Goal: Task Accomplishment & Management: Manage account settings

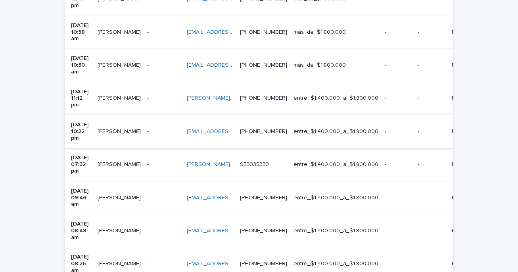
scroll to position [302, 0]
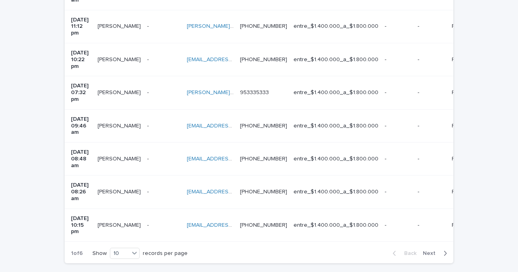
click at [430, 250] on span "Next" at bounding box center [431, 253] width 17 height 6
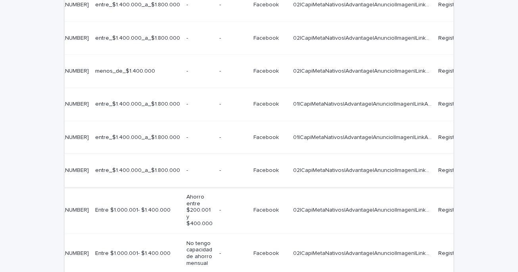
scroll to position [0, 302]
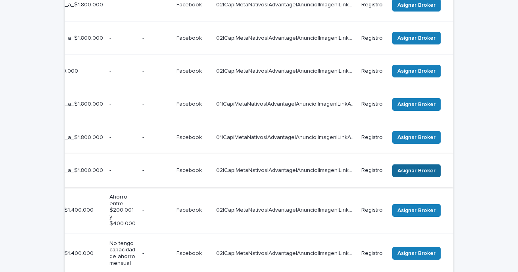
click at [423, 167] on span "Asignar Broker" at bounding box center [417, 171] width 38 height 8
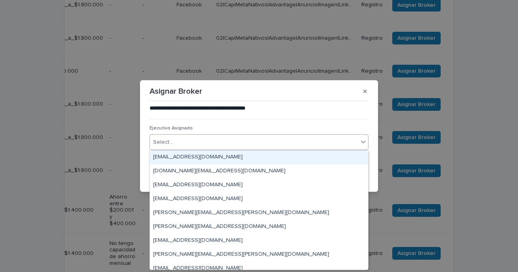
click at [363, 143] on icon at bounding box center [363, 141] width 5 height 3
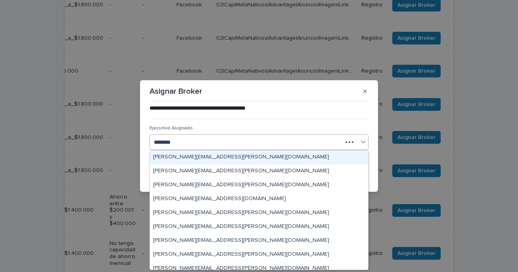
type input "*********"
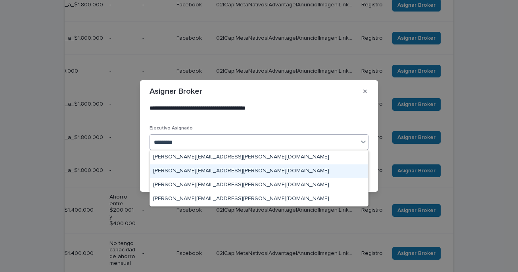
click at [212, 169] on div "[PERSON_NAME][EMAIL_ADDRESS][PERSON_NAME][DOMAIN_NAME]" at bounding box center [259, 171] width 218 height 14
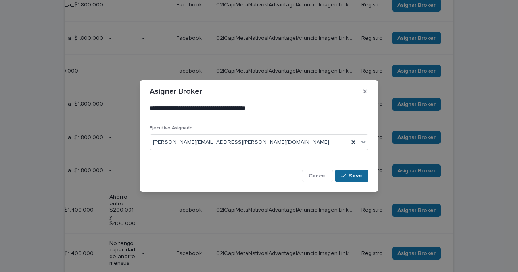
click at [351, 176] on span "Save" at bounding box center [355, 176] width 13 height 6
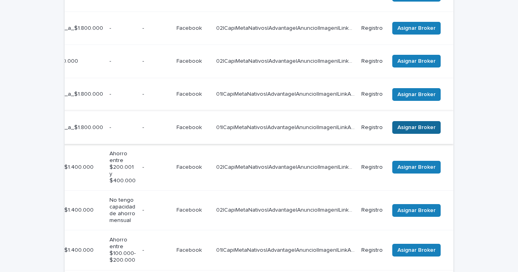
click at [400, 123] on span "Asignar Broker" at bounding box center [417, 127] width 38 height 8
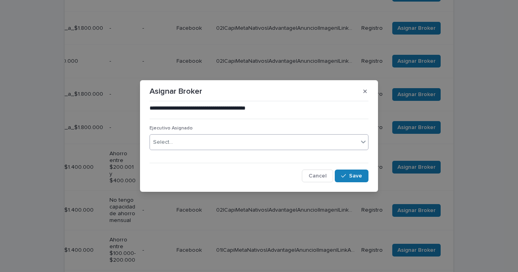
click at [321, 144] on div "Select..." at bounding box center [254, 142] width 208 height 13
type input "*********"
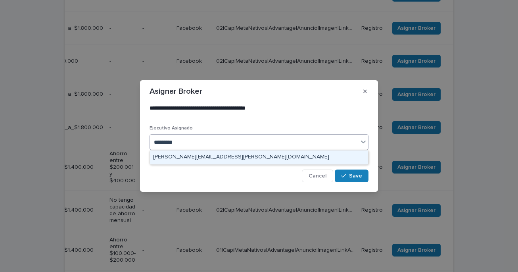
click at [243, 156] on div "[PERSON_NAME][EMAIL_ADDRESS][PERSON_NAME][DOMAIN_NAME]" at bounding box center [259, 157] width 218 height 14
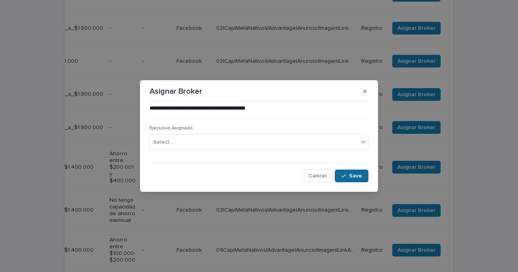
click at [349, 175] on div "button" at bounding box center [345, 176] width 8 height 6
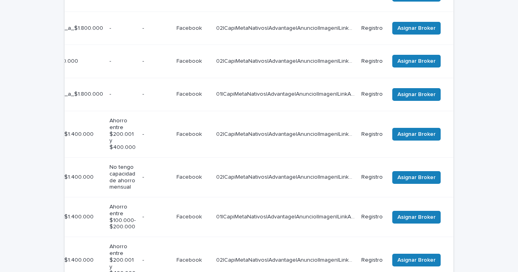
scroll to position [221, 0]
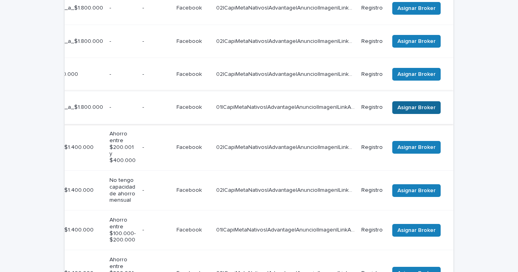
click at [414, 104] on span "Asignar Broker" at bounding box center [417, 108] width 38 height 8
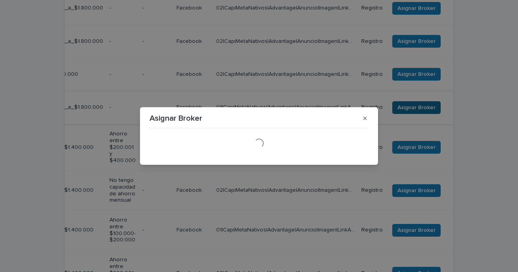
scroll to position [244, 0]
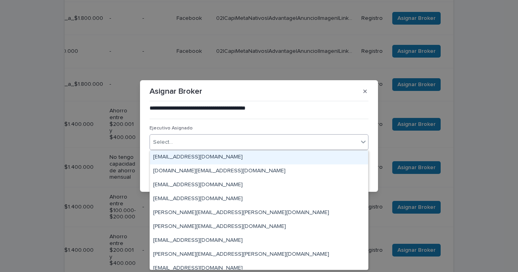
click at [364, 143] on icon at bounding box center [363, 142] width 8 height 8
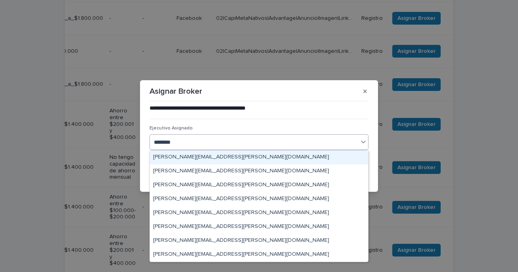
type input "*********"
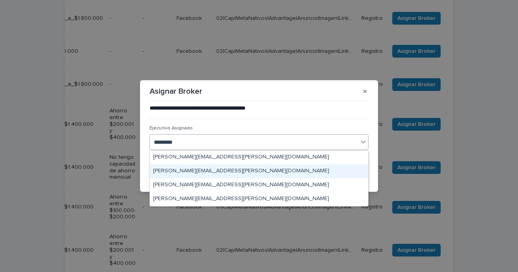
click at [220, 173] on div "[PERSON_NAME][EMAIL_ADDRESS][PERSON_NAME][DOMAIN_NAME]" at bounding box center [259, 171] width 218 height 14
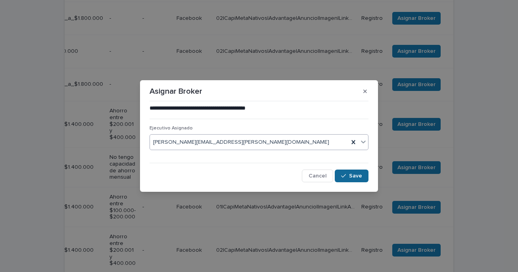
click at [348, 176] on div "button" at bounding box center [345, 176] width 8 height 6
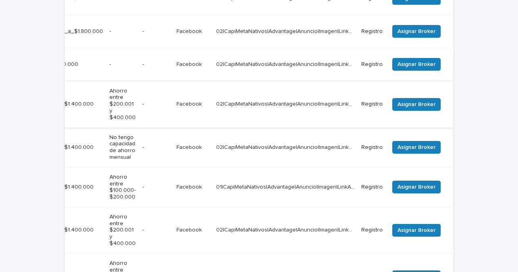
scroll to position [250, 0]
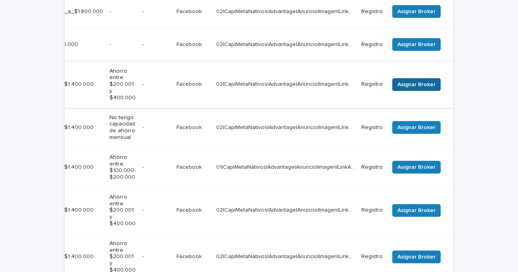
click at [405, 81] on span "Asignar Broker" at bounding box center [417, 85] width 38 height 8
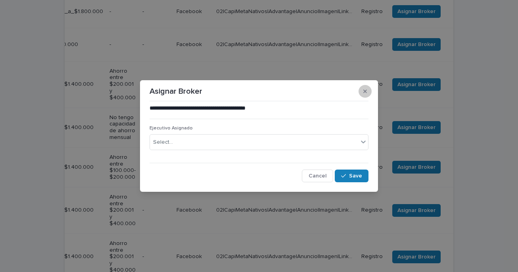
click at [363, 94] on icon "button" at bounding box center [365, 91] width 4 height 6
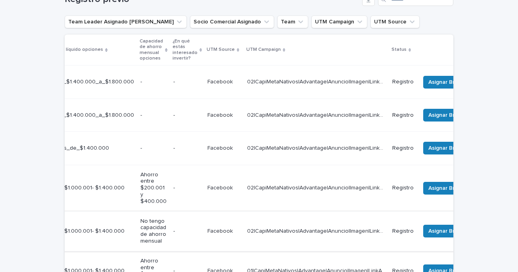
scroll to position [0, 275]
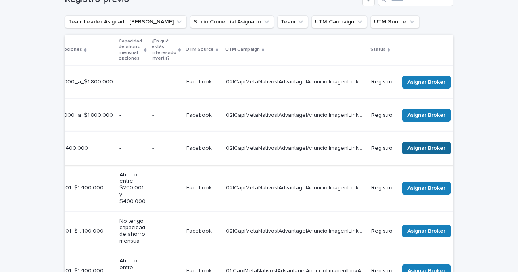
click at [431, 144] on span "Asignar Broker" at bounding box center [426, 148] width 38 height 8
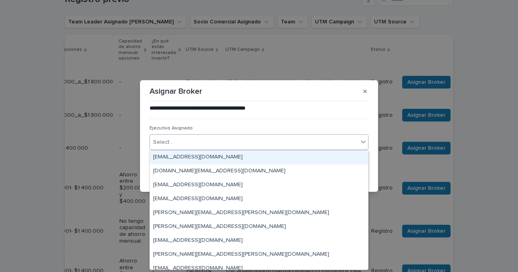
click at [258, 142] on div "Select..." at bounding box center [254, 142] width 208 height 13
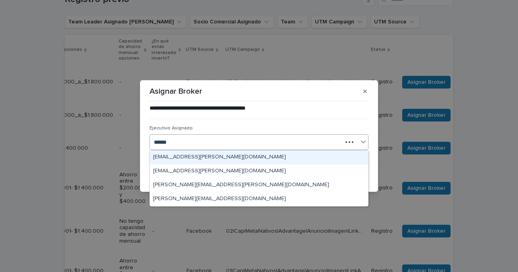
type input "*******"
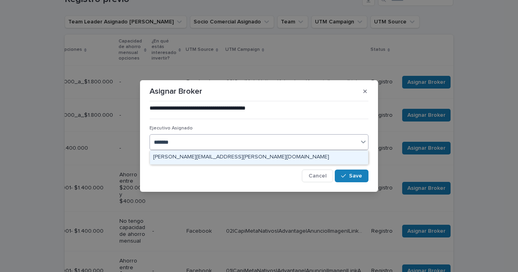
click at [229, 158] on div "[PERSON_NAME][EMAIL_ADDRESS][PERSON_NAME][DOMAIN_NAME]" at bounding box center [259, 157] width 218 height 14
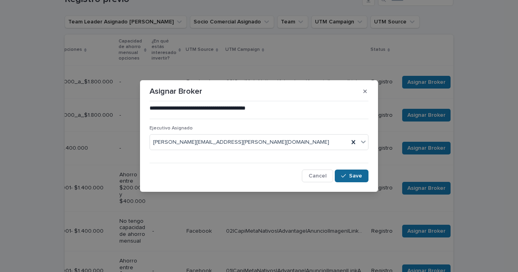
click at [352, 176] on span "Save" at bounding box center [355, 176] width 13 height 6
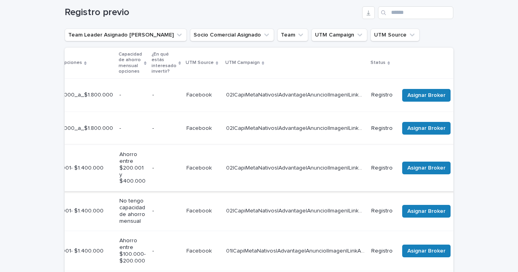
scroll to position [154, 0]
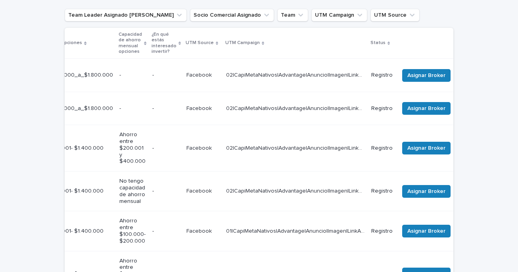
click at [433, 125] on td "Asignar Broker" at bounding box center [429, 148] width 67 height 46
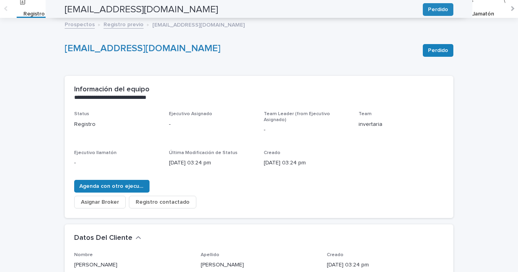
scroll to position [25, 0]
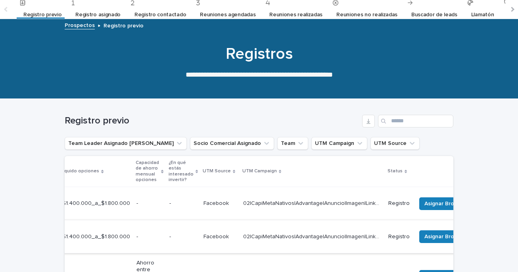
scroll to position [0, 303]
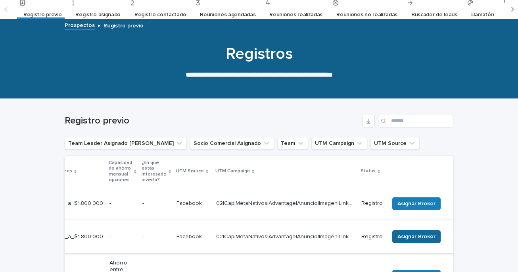
click at [401, 233] on span "Asignar Broker" at bounding box center [417, 237] width 38 height 8
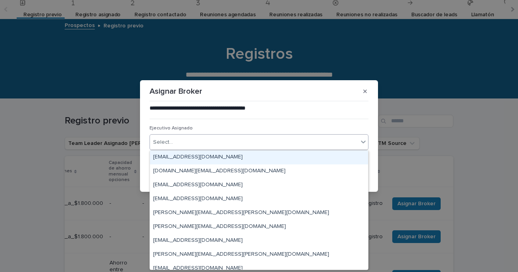
click at [310, 144] on div "Select..." at bounding box center [254, 142] width 208 height 13
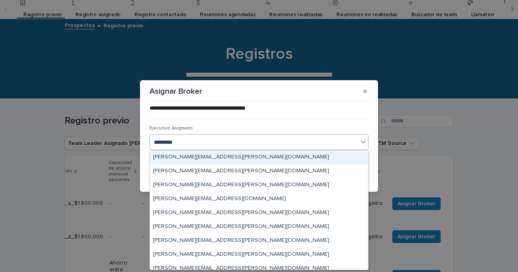
type input "**********"
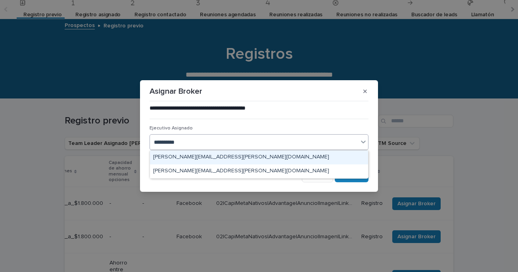
click at [250, 158] on div "[PERSON_NAME][EMAIL_ADDRESS][PERSON_NAME][DOMAIN_NAME]" at bounding box center [259, 157] width 218 height 14
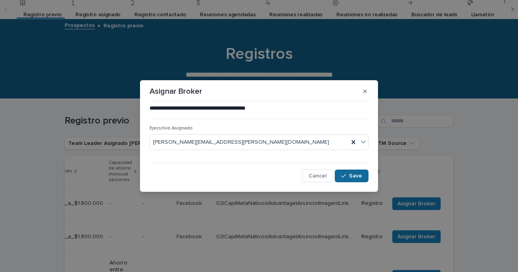
click at [354, 176] on span "Save" at bounding box center [355, 176] width 13 height 6
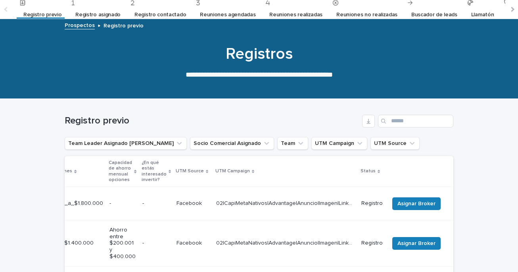
scroll to position [0, 291]
click at [405, 200] on span "Asignar Broker" at bounding box center [417, 204] width 38 height 8
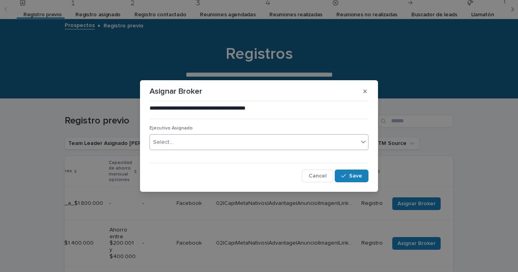
click at [314, 143] on div "Select..." at bounding box center [254, 142] width 208 height 13
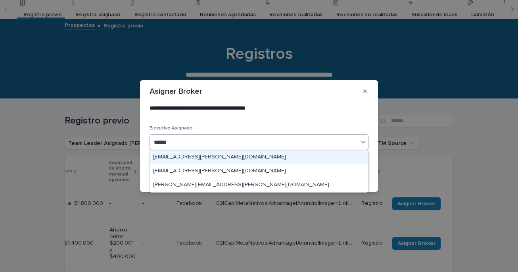
type input "*******"
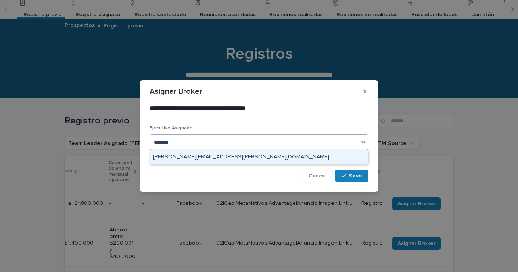
click at [265, 154] on div "[PERSON_NAME][EMAIL_ADDRESS][PERSON_NAME][DOMAIN_NAME]" at bounding box center [259, 157] width 218 height 14
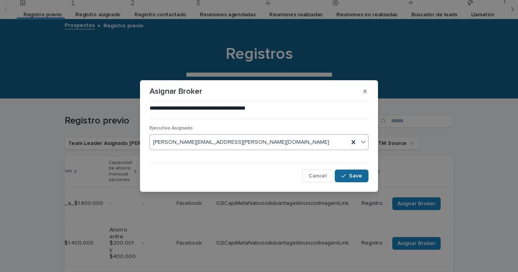
click at [353, 177] on span "Save" at bounding box center [355, 176] width 13 height 6
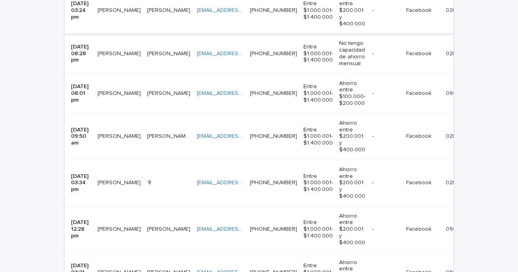
scroll to position [475, 0]
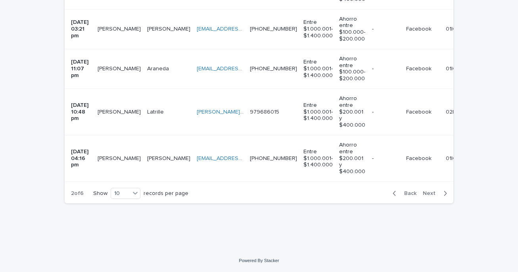
click at [410, 194] on span "Back" at bounding box center [408, 193] width 17 height 6
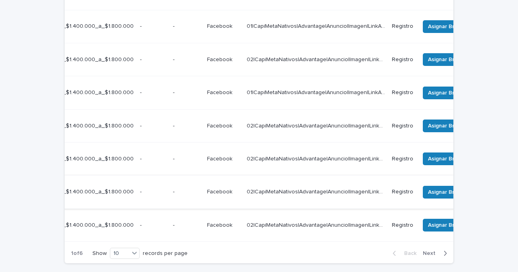
scroll to position [0, 303]
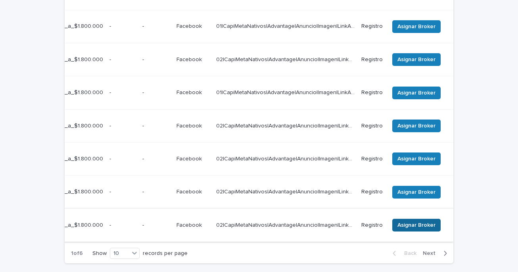
click at [421, 221] on span "Asignar Broker" at bounding box center [417, 225] width 38 height 8
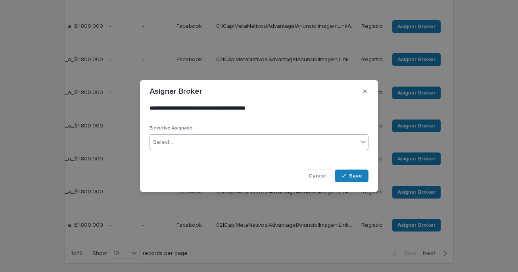
click at [312, 140] on div "Select..." at bounding box center [254, 142] width 208 height 13
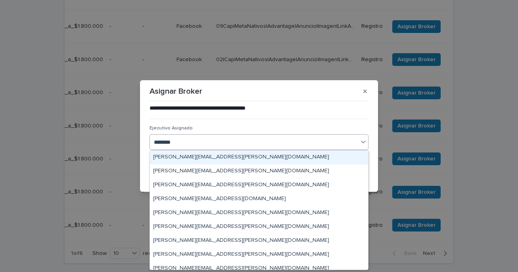
type input "*********"
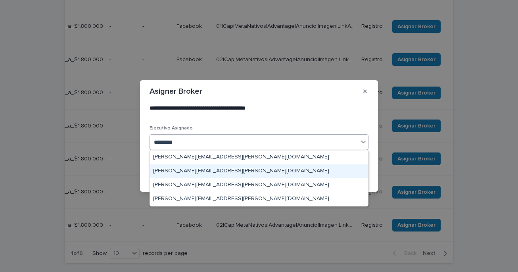
click at [186, 171] on div "[PERSON_NAME][EMAIL_ADDRESS][PERSON_NAME][DOMAIN_NAME]" at bounding box center [259, 171] width 218 height 14
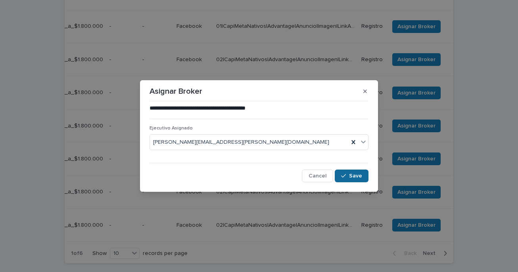
click at [355, 179] on button "Save" at bounding box center [352, 175] width 34 height 13
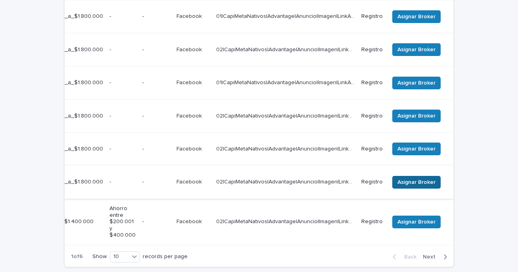
click at [405, 178] on span "Asignar Broker" at bounding box center [417, 182] width 38 height 8
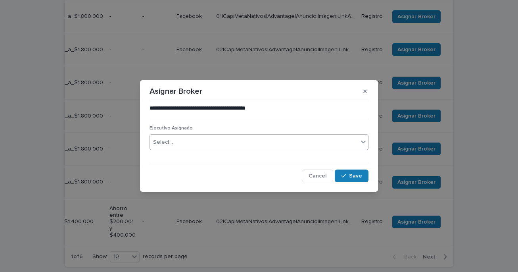
click at [347, 145] on div "Select..." at bounding box center [254, 142] width 208 height 13
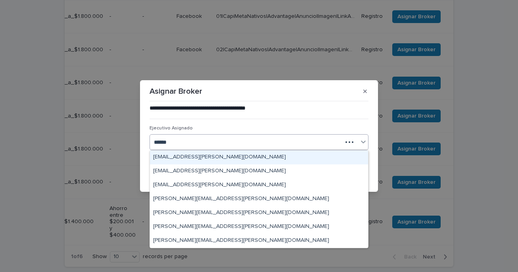
type input "*******"
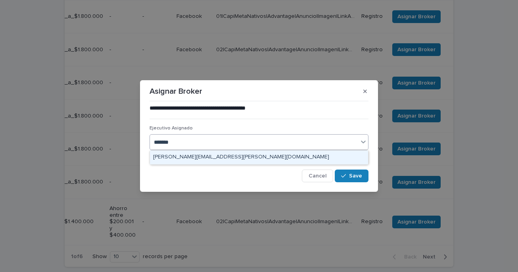
click at [289, 156] on div "[PERSON_NAME][EMAIL_ADDRESS][PERSON_NAME][DOMAIN_NAME]" at bounding box center [259, 157] width 218 height 14
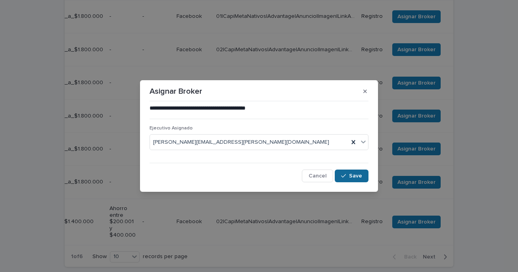
click at [352, 176] on span "Save" at bounding box center [355, 176] width 13 height 6
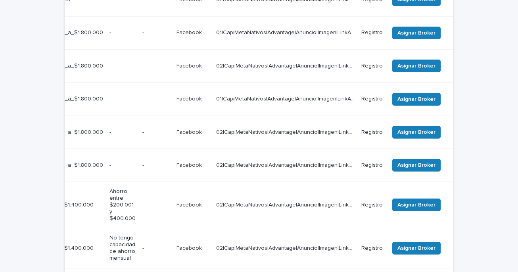
scroll to position [318, 0]
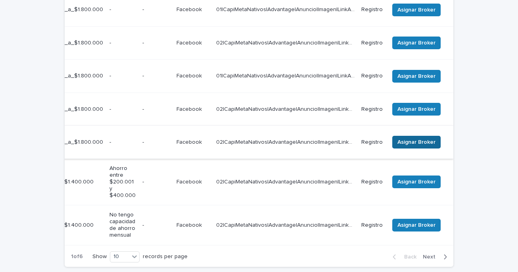
click at [411, 138] on span "Asignar Broker" at bounding box center [417, 142] width 38 height 8
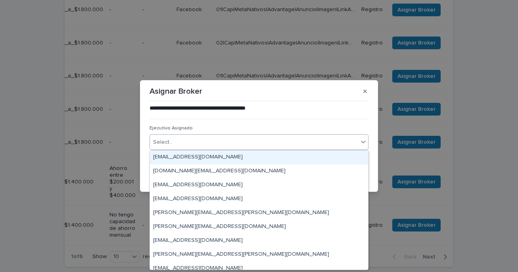
click at [329, 144] on div "Select..." at bounding box center [254, 142] width 208 height 13
click at [319, 140] on div "Select..." at bounding box center [254, 142] width 208 height 13
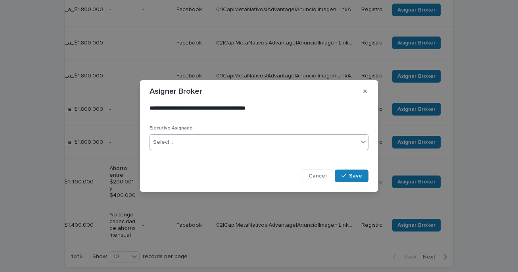
click at [319, 140] on div "Select..." at bounding box center [254, 142] width 208 height 13
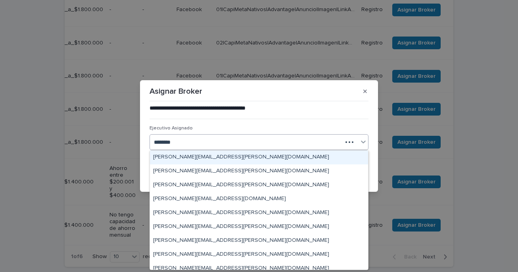
type input "*********"
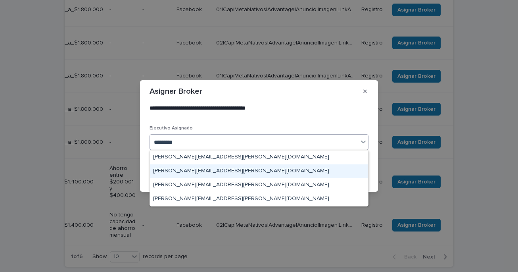
click at [226, 170] on div "[PERSON_NAME][EMAIL_ADDRESS][PERSON_NAME][DOMAIN_NAME]" at bounding box center [259, 171] width 218 height 14
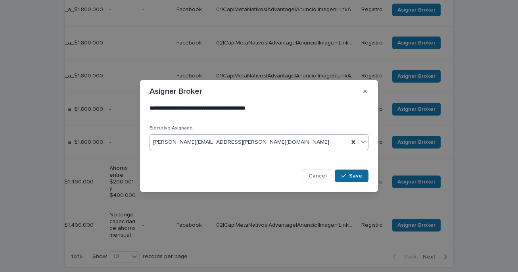
click at [355, 173] on span "Save" at bounding box center [355, 176] width 13 height 6
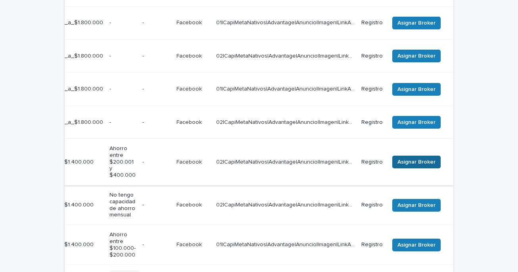
scroll to position [325, 0]
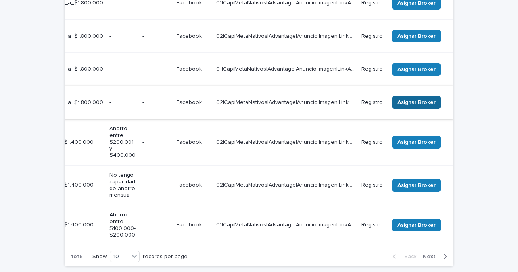
click at [419, 98] on span "Asignar Broker" at bounding box center [417, 102] width 38 height 8
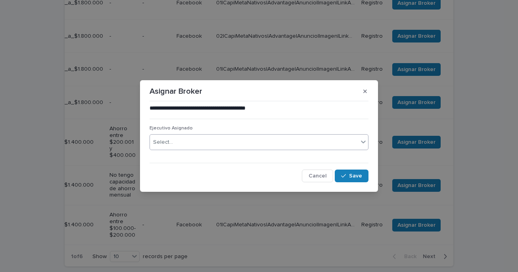
click at [307, 142] on div "Select..." at bounding box center [254, 142] width 208 height 13
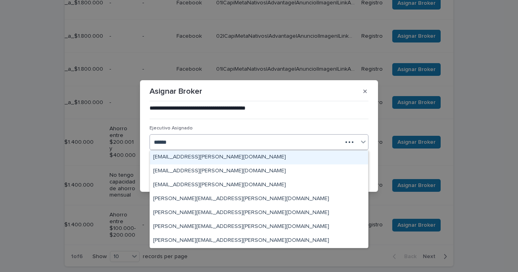
type input "*******"
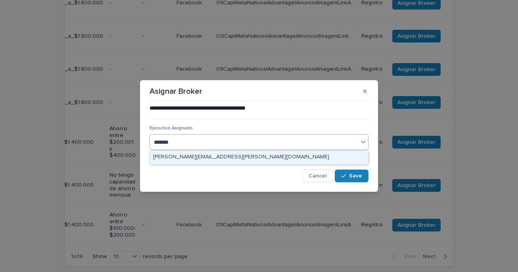
click at [258, 158] on div "[PERSON_NAME][EMAIL_ADDRESS][PERSON_NAME][DOMAIN_NAME]" at bounding box center [259, 157] width 218 height 14
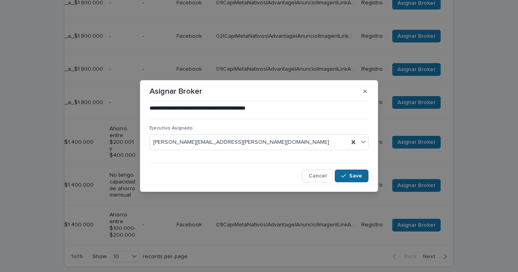
click at [355, 176] on span "Save" at bounding box center [355, 176] width 13 height 6
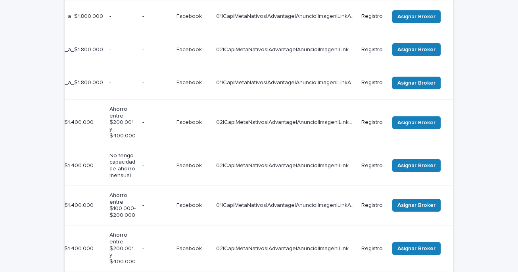
scroll to position [335, 0]
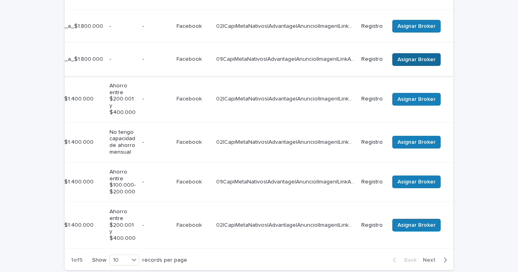
click at [419, 56] on span "Asignar Broker" at bounding box center [417, 60] width 38 height 8
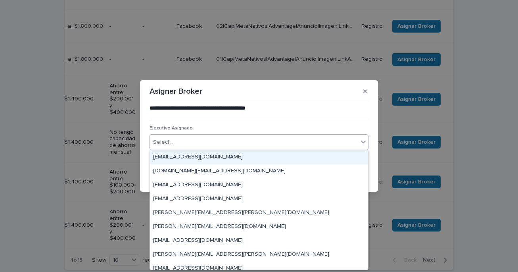
click at [253, 144] on div "Select..." at bounding box center [254, 142] width 208 height 13
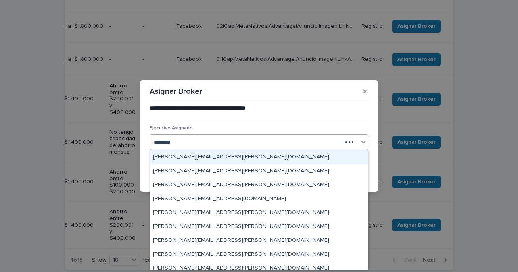
type input "*********"
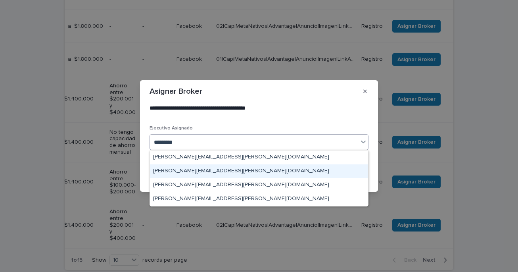
click at [196, 174] on div "[PERSON_NAME][EMAIL_ADDRESS][PERSON_NAME][DOMAIN_NAME]" at bounding box center [259, 171] width 218 height 14
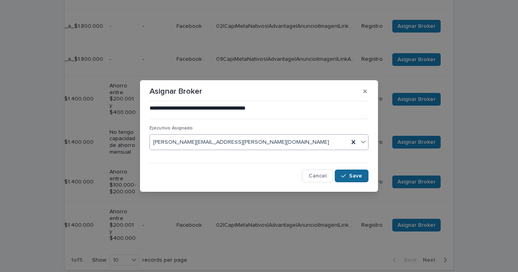
click at [351, 175] on span "Save" at bounding box center [355, 176] width 13 height 6
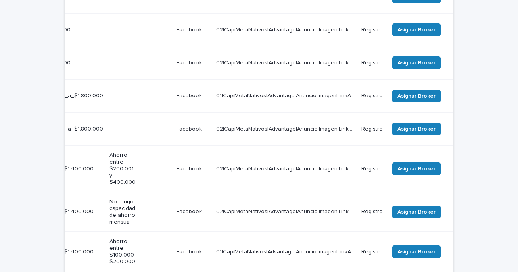
scroll to position [229, 0]
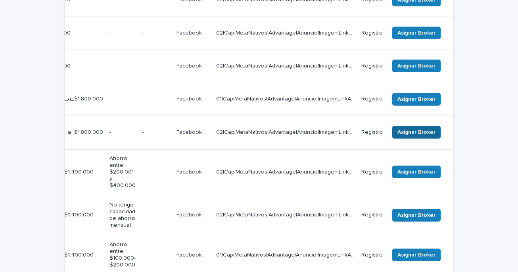
click at [425, 128] on span "Asignar Broker" at bounding box center [417, 132] width 38 height 8
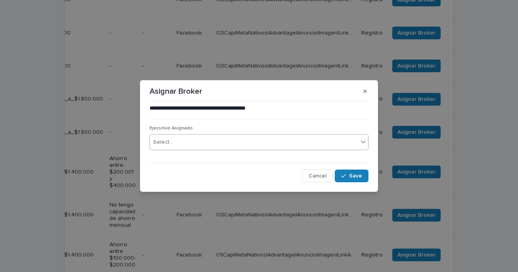
click at [282, 143] on div "Select..." at bounding box center [254, 142] width 208 height 13
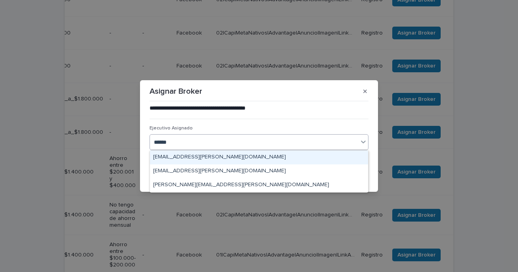
type input "*******"
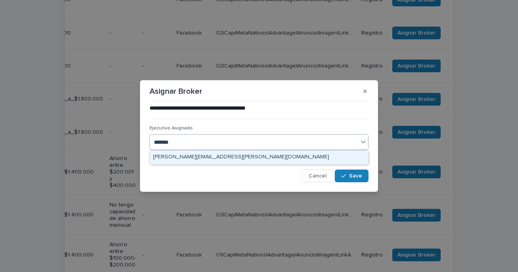
click at [244, 156] on div "[PERSON_NAME][EMAIL_ADDRESS][PERSON_NAME][DOMAIN_NAME]" at bounding box center [259, 157] width 218 height 14
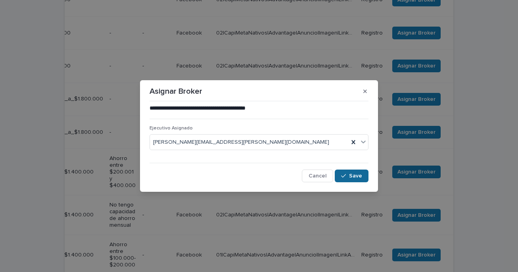
click at [355, 177] on span "Save" at bounding box center [355, 176] width 13 height 6
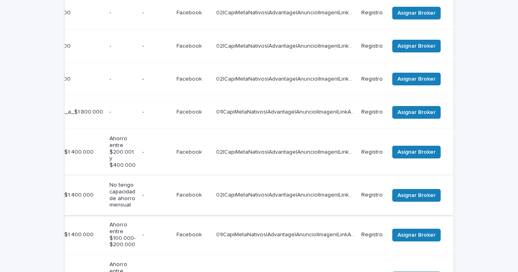
scroll to position [239, 0]
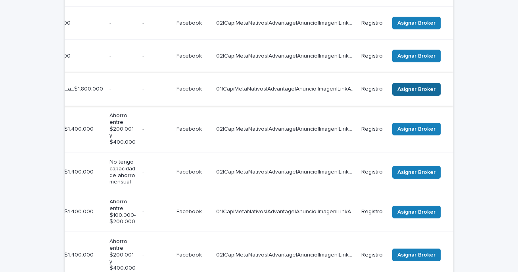
click at [419, 85] on span "Asignar Broker" at bounding box center [417, 89] width 38 height 8
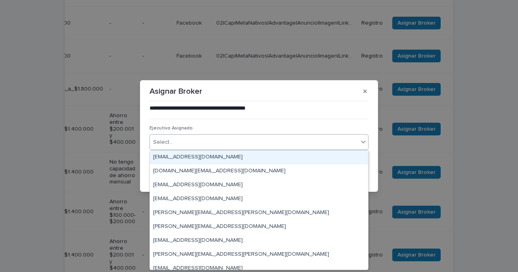
click at [235, 146] on div "Select..." at bounding box center [254, 142] width 208 height 13
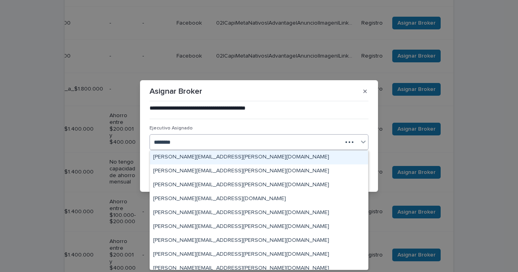
type input "*********"
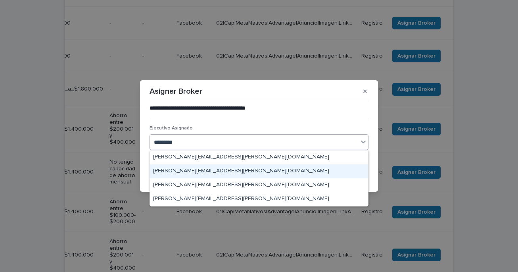
click at [193, 171] on div "[PERSON_NAME][EMAIL_ADDRESS][PERSON_NAME][DOMAIN_NAME]" at bounding box center [259, 171] width 218 height 14
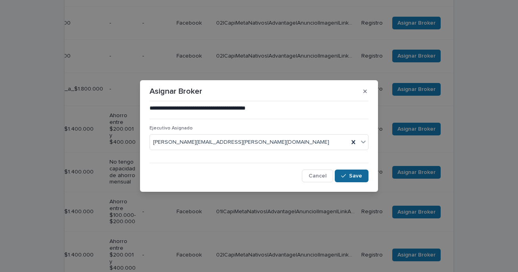
click at [342, 174] on icon "button" at bounding box center [343, 176] width 5 height 6
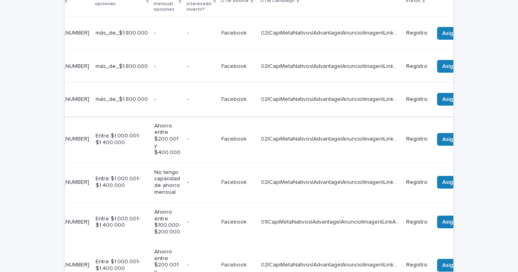
scroll to position [0, 261]
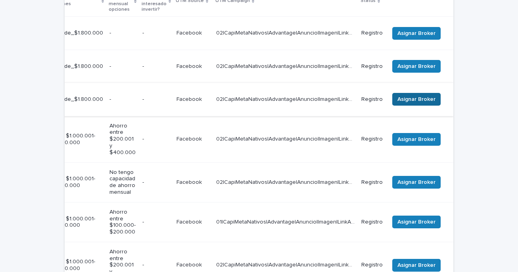
click at [421, 95] on span "Asignar Broker" at bounding box center [417, 99] width 38 height 8
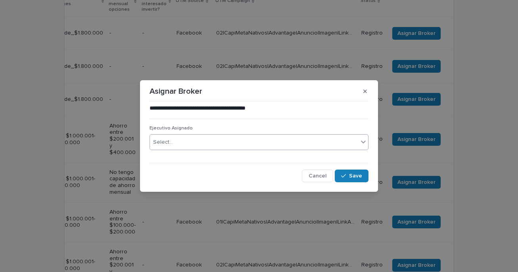
click at [275, 142] on div "Select..." at bounding box center [254, 142] width 208 height 13
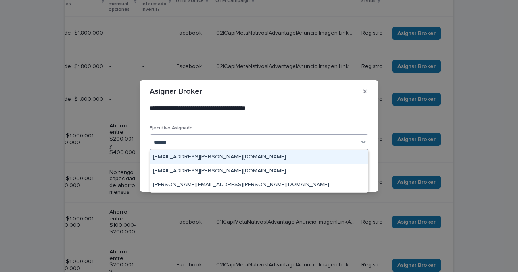
type input "*******"
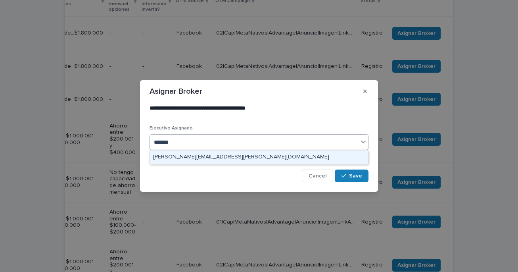
click at [239, 158] on div "[PERSON_NAME][EMAIL_ADDRESS][PERSON_NAME][DOMAIN_NAME]" at bounding box center [259, 157] width 218 height 14
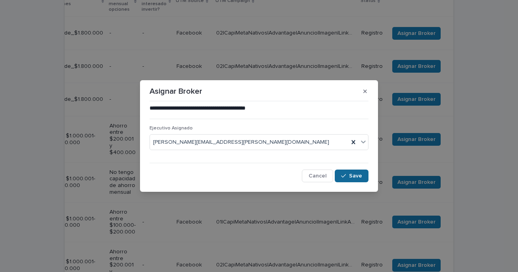
click at [352, 176] on span "Save" at bounding box center [355, 176] width 13 height 6
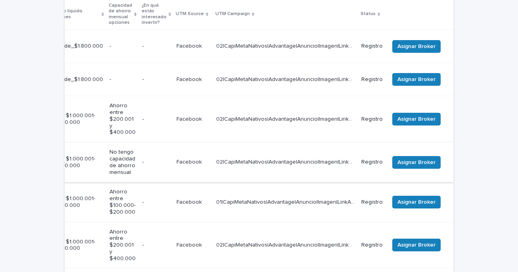
scroll to position [129, 0]
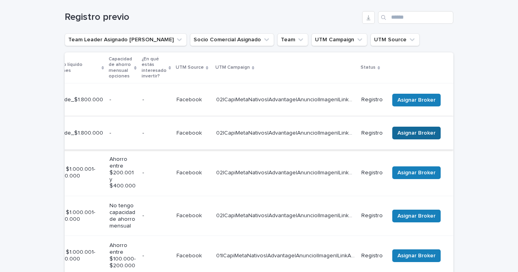
click at [411, 129] on span "Asignar Broker" at bounding box center [417, 133] width 38 height 8
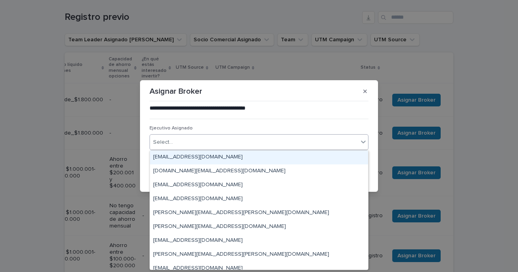
click at [258, 143] on div "Select..." at bounding box center [254, 142] width 208 height 13
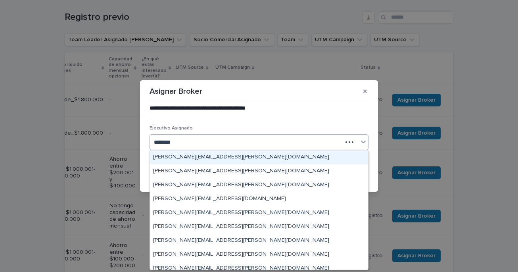
type input "*********"
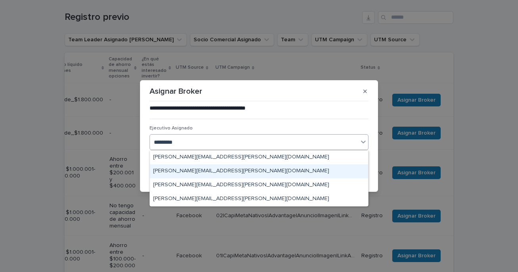
click at [205, 173] on div "[PERSON_NAME][EMAIL_ADDRESS][PERSON_NAME][DOMAIN_NAME]" at bounding box center [259, 171] width 218 height 14
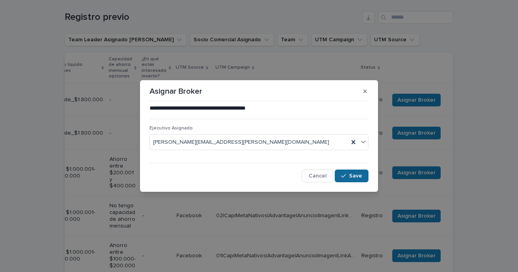
click at [355, 175] on span "Save" at bounding box center [355, 176] width 13 height 6
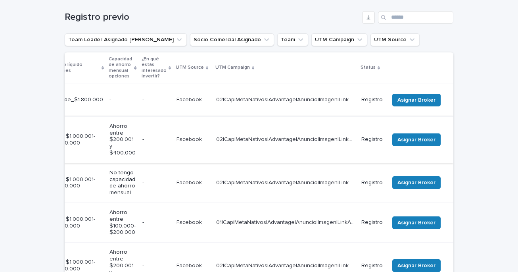
scroll to position [152, 0]
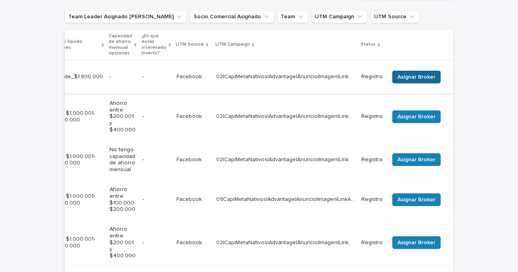
click at [418, 73] on span "Asignar Broker" at bounding box center [417, 77] width 38 height 8
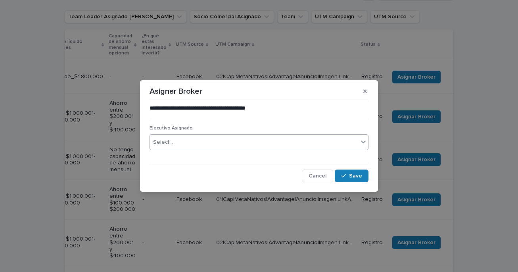
click at [342, 144] on div "Select..." at bounding box center [254, 142] width 208 height 13
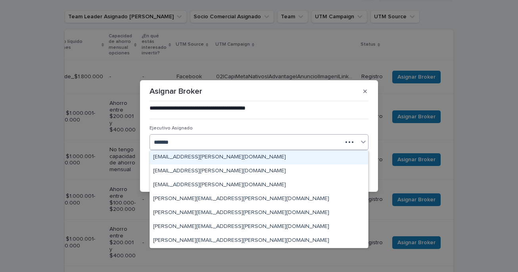
type input "********"
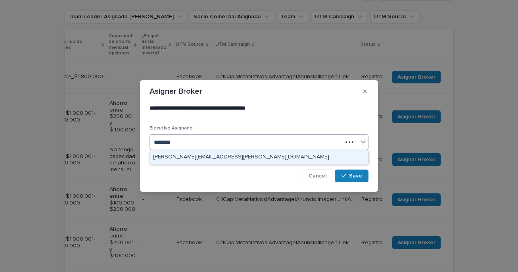
click at [290, 163] on div "[PERSON_NAME][EMAIL_ADDRESS][PERSON_NAME][DOMAIN_NAME]" at bounding box center [259, 157] width 218 height 14
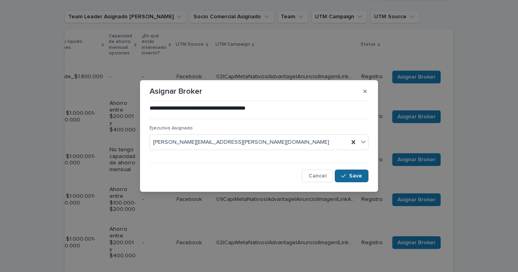
click at [349, 176] on div "button" at bounding box center [345, 176] width 8 height 6
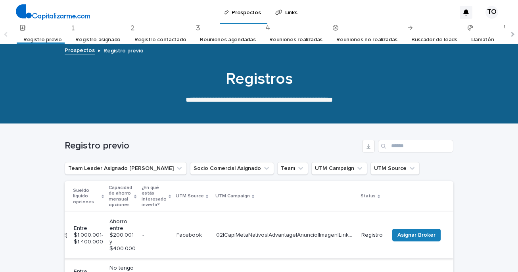
scroll to position [0, 0]
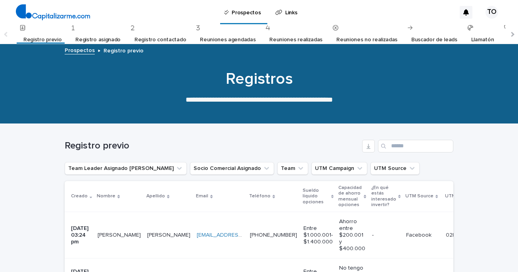
click at [104, 41] on link "Registro asignado" at bounding box center [97, 40] width 45 height 19
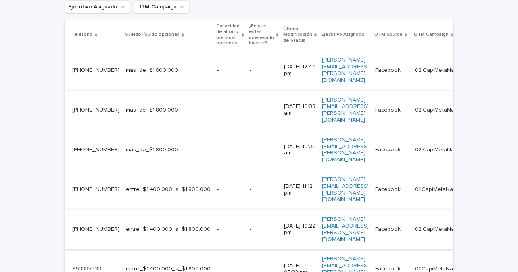
scroll to position [0, 193]
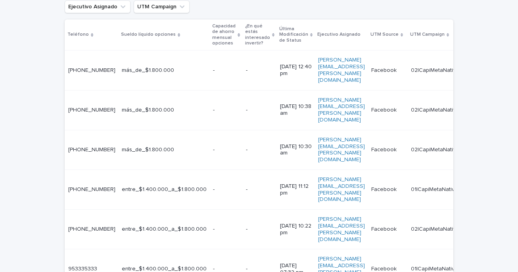
click at [358, 34] on p "Ejecutivo Asignado" at bounding box center [338, 34] width 43 height 9
click at [313, 36] on icon at bounding box center [311, 35] width 2 height 4
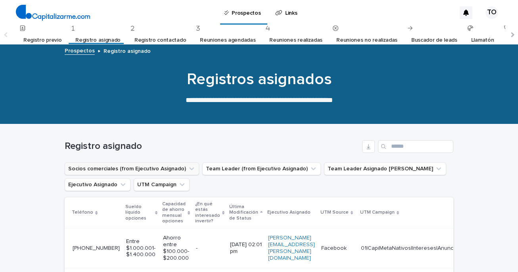
click at [188, 169] on icon "Socios comerciales (from Ejecutivo Asignado)" at bounding box center [192, 169] width 8 height 8
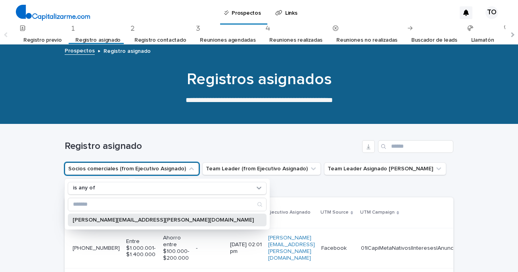
click at [117, 225] on div "[PERSON_NAME][EMAIL_ADDRESS][PERSON_NAME][DOMAIN_NAME]" at bounding box center [167, 219] width 199 height 13
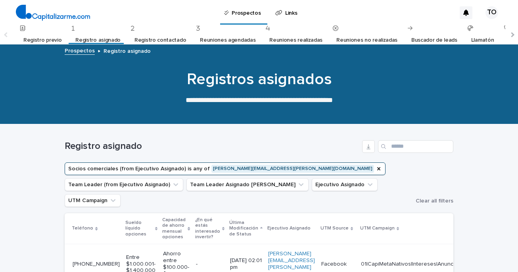
click at [248, 218] on p "Última Modificación de Status" at bounding box center [243, 228] width 29 height 20
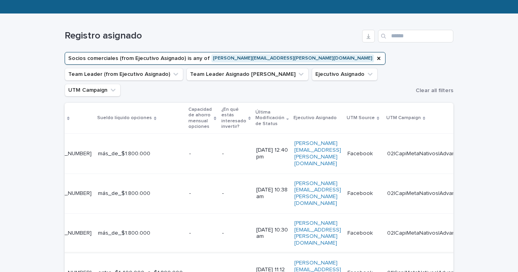
scroll to position [0, 217]
click at [366, 73] on icon "Ejecutivo Asignado" at bounding box center [370, 74] width 8 height 8
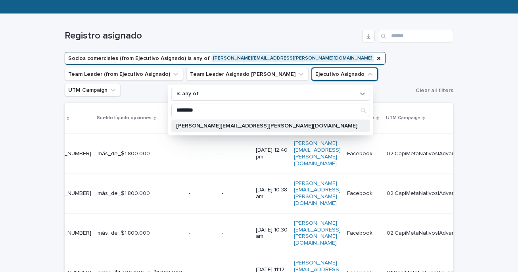
type input "********"
click at [232, 128] on p "[PERSON_NAME][EMAIL_ADDRESS][PERSON_NAME][DOMAIN_NAME]" at bounding box center [266, 126] width 181 height 6
